Goal: Information Seeking & Learning: Learn about a topic

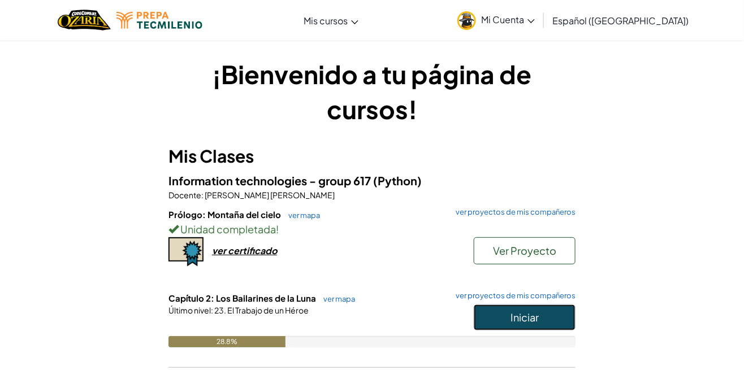
click at [555, 323] on button "Iniciar" at bounding box center [525, 318] width 102 height 26
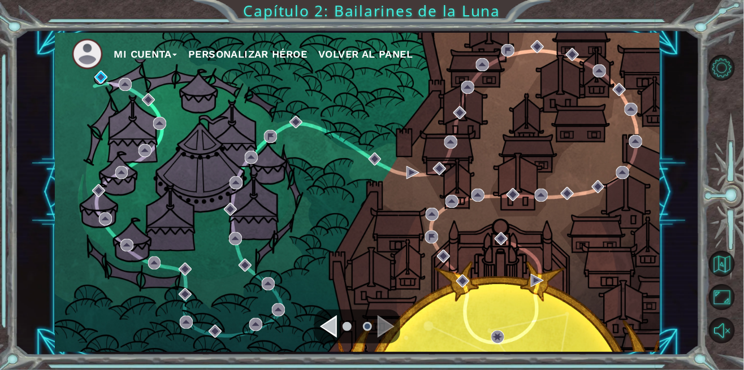
click at [323, 335] on div "Navigate to the previous page" at bounding box center [328, 326] width 17 height 23
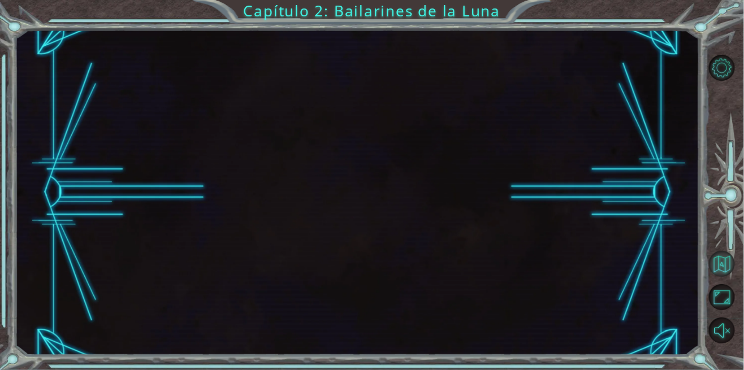
click at [730, 277] on button "Volver al mapa" at bounding box center [722, 264] width 26 height 26
click at [717, 277] on button "Volver al mapa" at bounding box center [722, 264] width 26 height 26
click at [720, 310] on button "Maximizar navegador" at bounding box center [722, 297] width 26 height 26
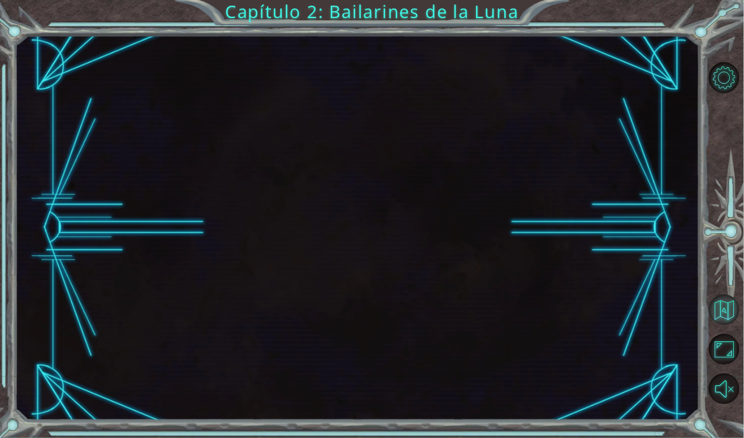
click at [725, 314] on button "Volver al mapa" at bounding box center [724, 309] width 31 height 31
click at [728, 370] on button "Sonido encendido" at bounding box center [724, 389] width 31 height 31
click at [728, 370] on button "Sonido apagado" at bounding box center [724, 389] width 31 height 31
click at [727, 352] on button "Maximizar navegador" at bounding box center [724, 349] width 31 height 31
